Goal: Check status: Check status

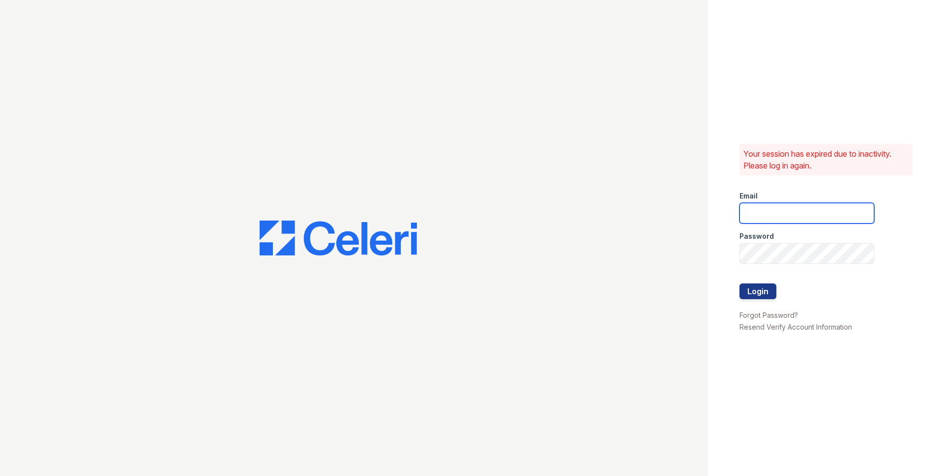
type input "[EMAIL_ADDRESS][DOMAIN_NAME]"
click at [771, 289] on button "Login" at bounding box center [758, 292] width 37 height 16
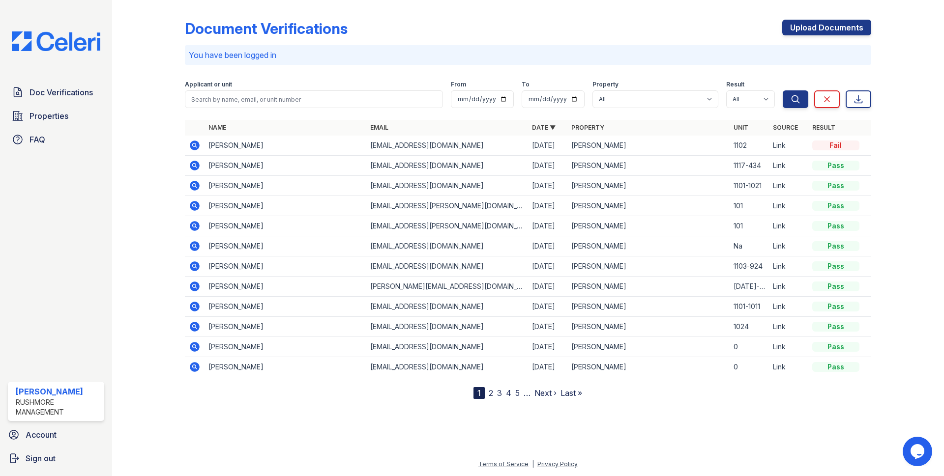
click at [193, 147] on icon at bounding box center [195, 146] width 10 height 10
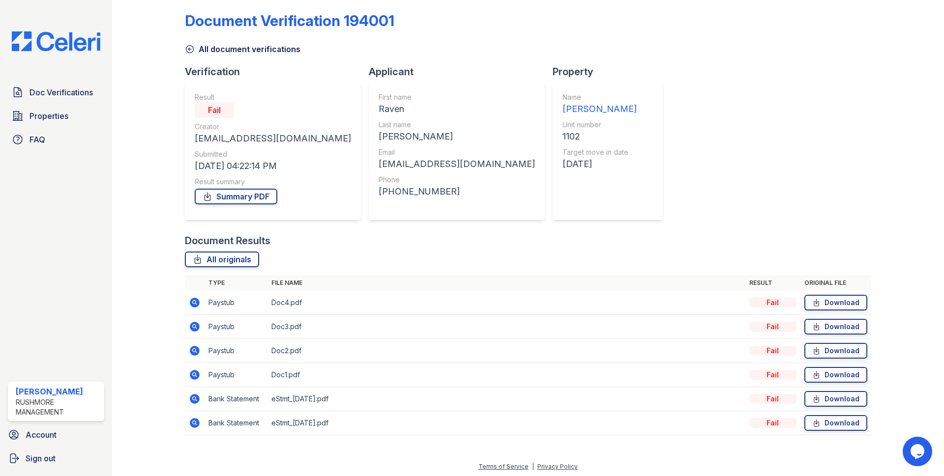
scroll to position [10, 0]
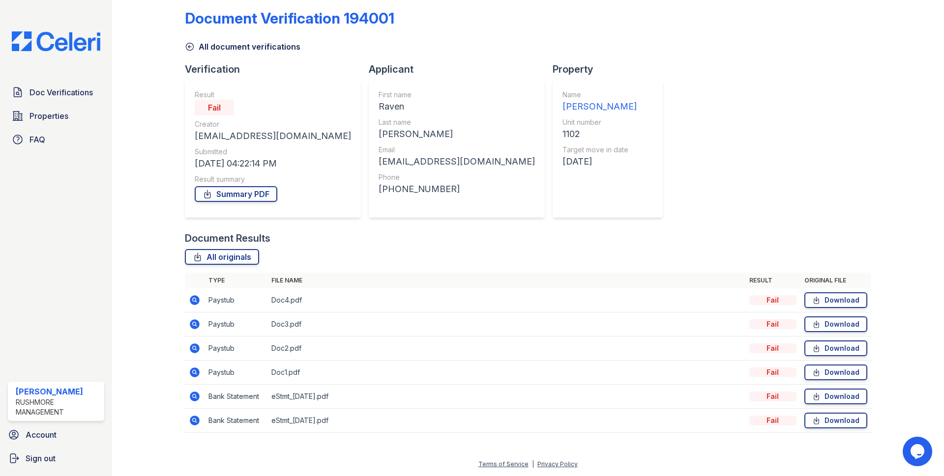
click at [191, 302] on icon at bounding box center [195, 301] width 10 height 10
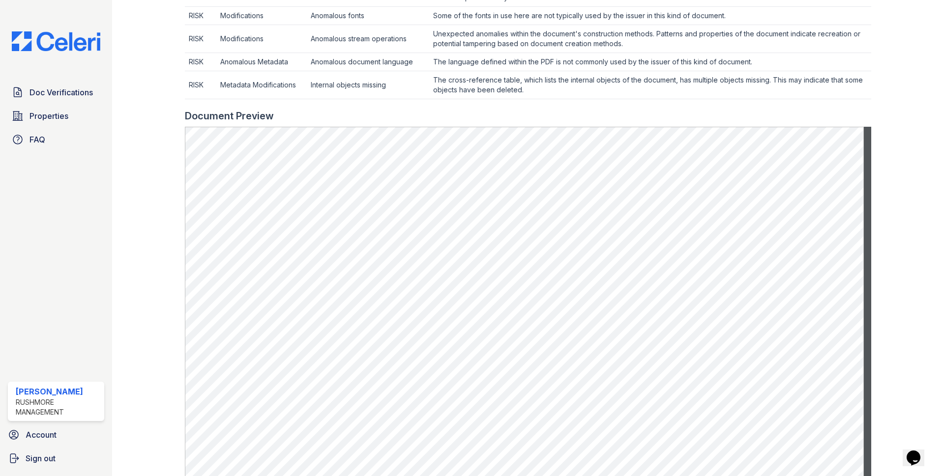
scroll to position [443, 0]
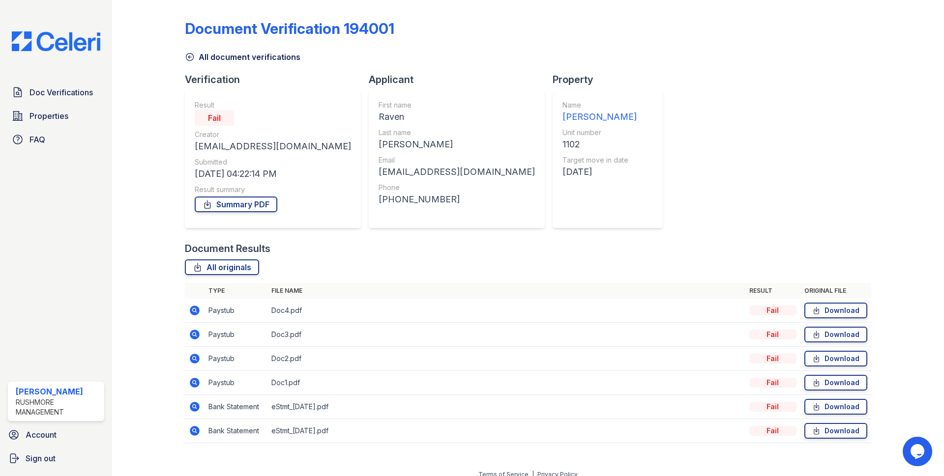
click at [192, 337] on icon at bounding box center [195, 335] width 10 height 10
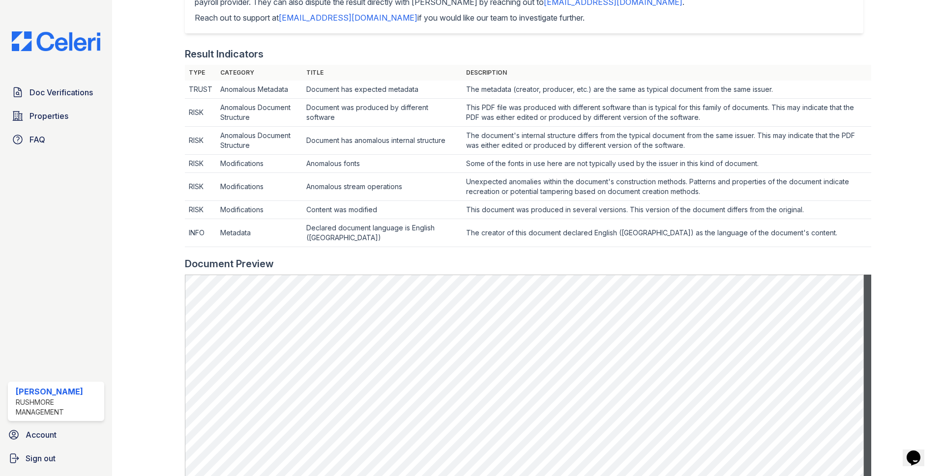
scroll to position [393, 0]
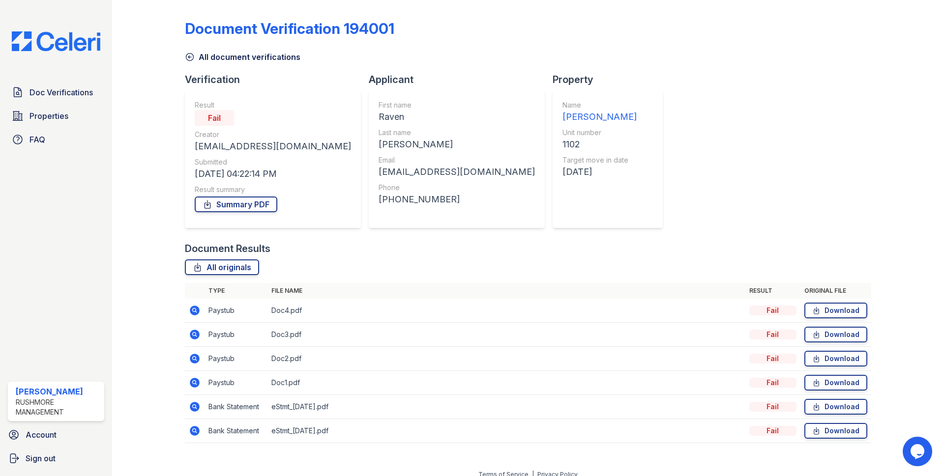
click at [193, 360] on icon at bounding box center [195, 359] width 12 height 12
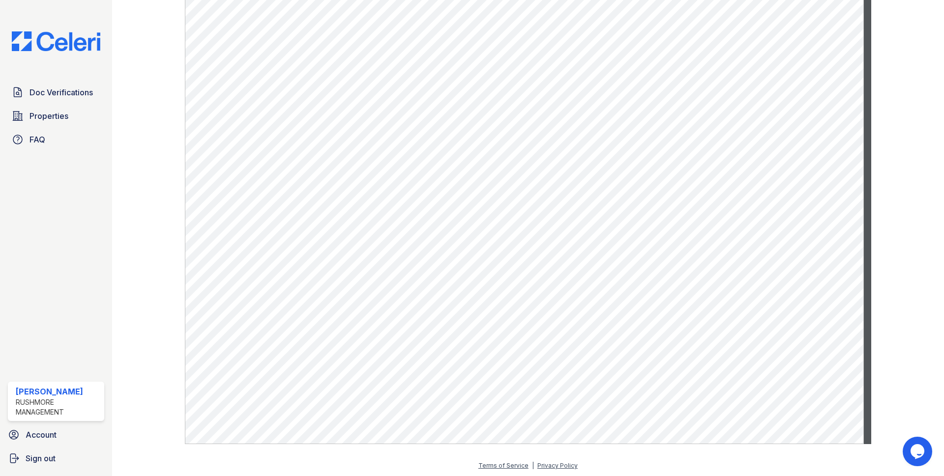
scroll to position [597, 0]
